Goal: Task Accomplishment & Management: Manage account settings

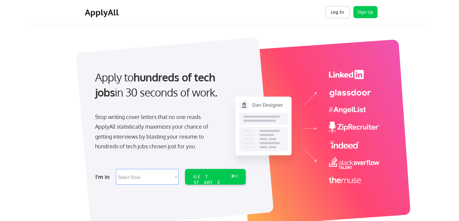
click at [339, 9] on button "Log In" at bounding box center [338, 12] width 24 height 12
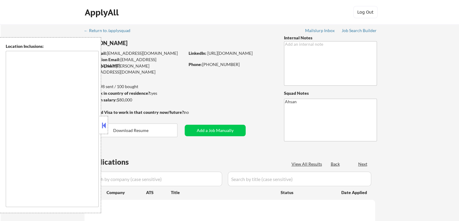
type textarea "[GEOGRAPHIC_DATA], [GEOGRAPHIC_DATA] [GEOGRAPHIC_DATA], [GEOGRAPHIC_DATA], [GEO…"
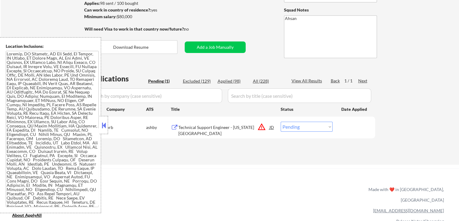
scroll to position [121, 0]
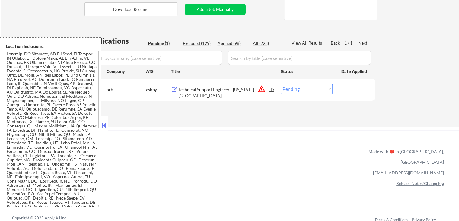
click at [230, 92] on div "Technical Support Engineer - [US_STATE][GEOGRAPHIC_DATA]" at bounding box center [224, 92] width 91 height 12
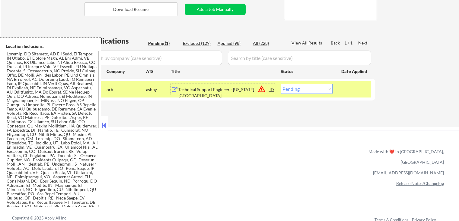
click at [306, 87] on select "Choose an option... Pending Applied Excluded (Questions) Excluded (Expired) Exc…" at bounding box center [307, 89] width 52 height 10
select select ""excluded__location_""
click at [281, 84] on select "Choose an option... Pending Applied Excluded (Questions) Excluded (Expired) Exc…" at bounding box center [307, 89] width 52 height 10
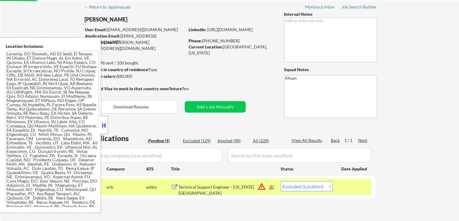
scroll to position [0, 0]
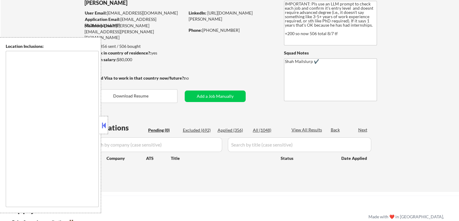
type textarea "Jersey City, NJ Hoboken, NJ Union City, NJ Weehawken, NJ West New York, NJ Nort…"
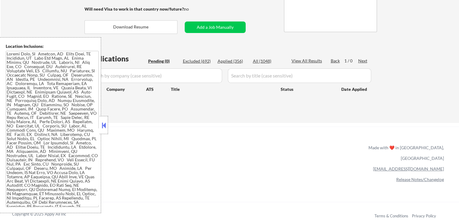
scroll to position [121, 0]
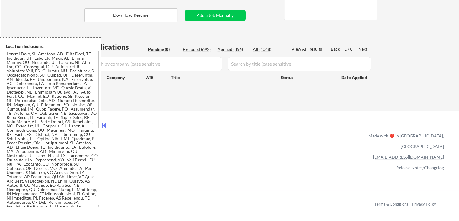
click at [238, 50] on div "Applied (356)" at bounding box center [233, 49] width 30 height 6
select select ""applied""
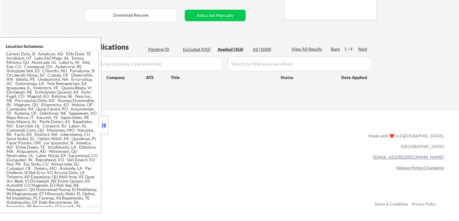
select select ""applied""
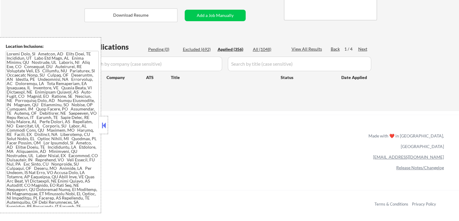
select select ""applied""
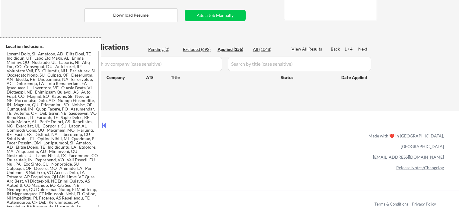
select select ""applied""
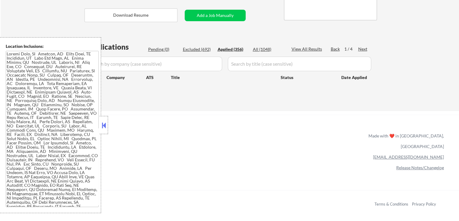
select select ""applied""
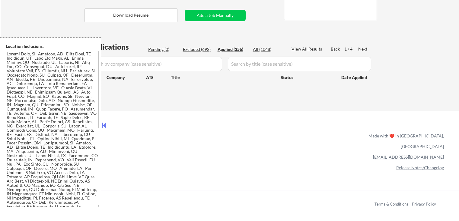
select select ""applied""
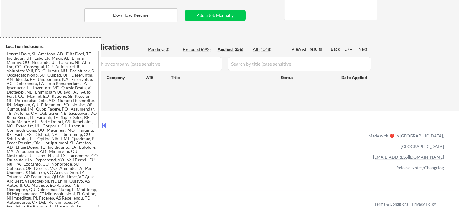
select select ""applied""
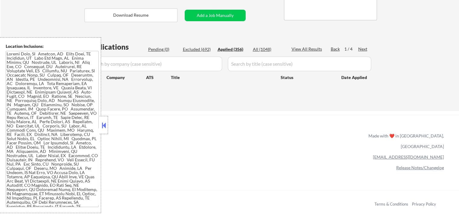
select select ""applied""
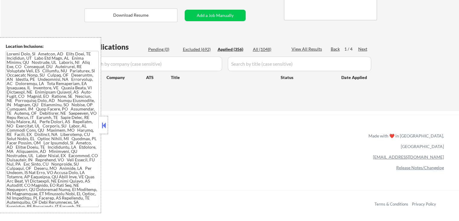
select select ""applied""
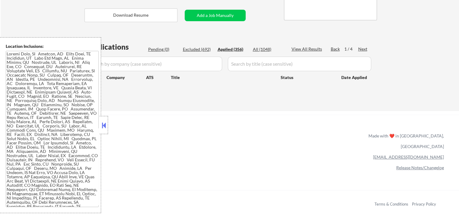
select select ""applied""
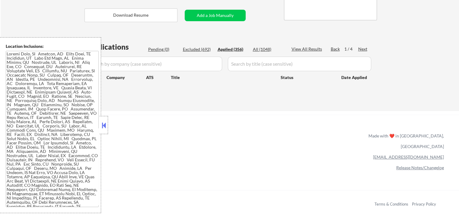
select select ""applied""
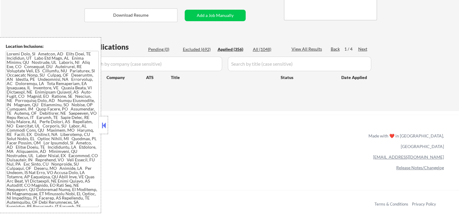
select select ""applied""
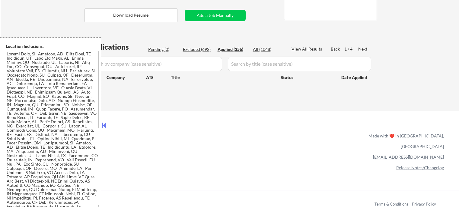
select select ""applied""
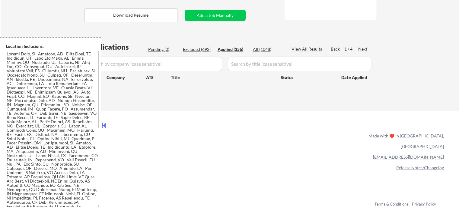
select select ""applied""
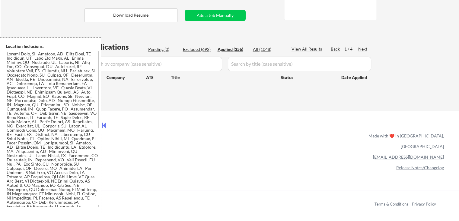
select select ""applied""
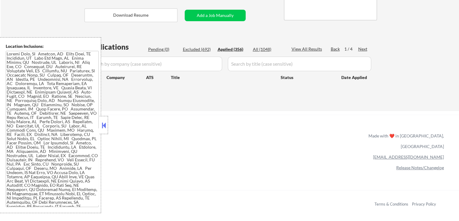
select select ""applied""
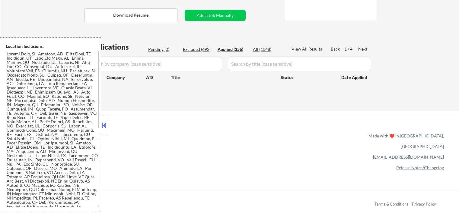
select select ""applied""
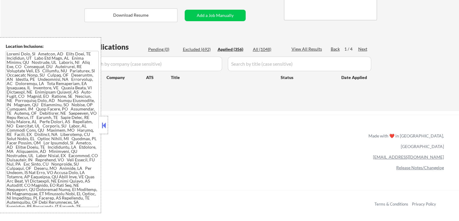
select select ""applied""
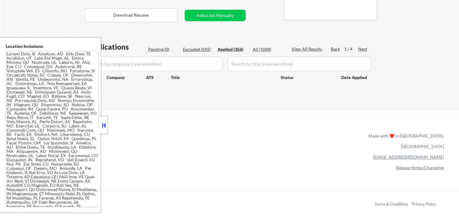
select select ""applied""
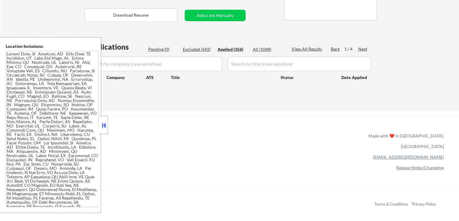
select select ""applied""
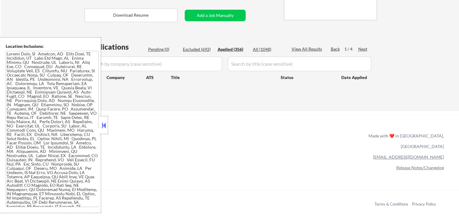
select select ""applied""
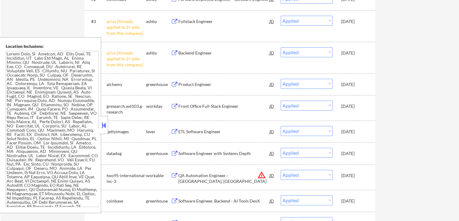
scroll to position [282, 0]
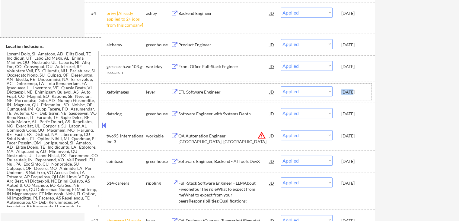
drag, startPoint x: 342, startPoint y: 91, endPoint x: 352, endPoint y: 92, distance: 9.7
click at [352, 92] on div "Aug 9, 2025" at bounding box center [355, 92] width 27 height 6
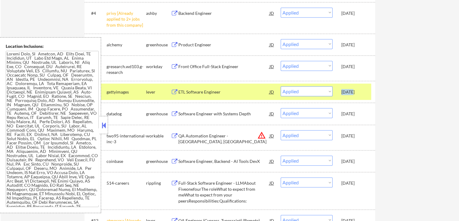
copy div "Aug 9"
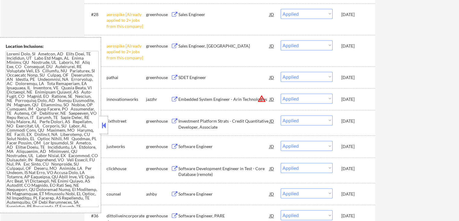
scroll to position [846, 0]
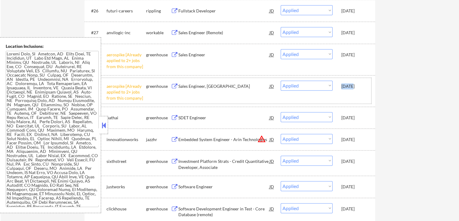
drag, startPoint x: 341, startPoint y: 85, endPoint x: 351, endPoint y: 85, distance: 10.3
click at [351, 85] on div "#29 aerospike [Already applied to 2+ jobs from this company] greenhouse Sales E…" at bounding box center [228, 91] width 285 height 26
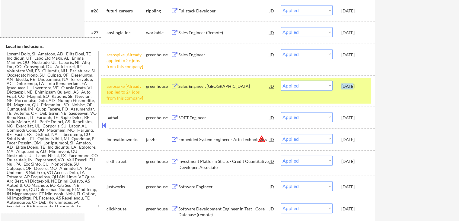
copy div "Aug 8"
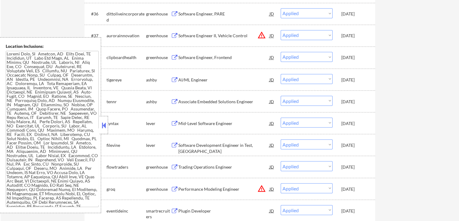
scroll to position [1168, 0]
